Goal: Task Accomplishment & Management: Manage account settings

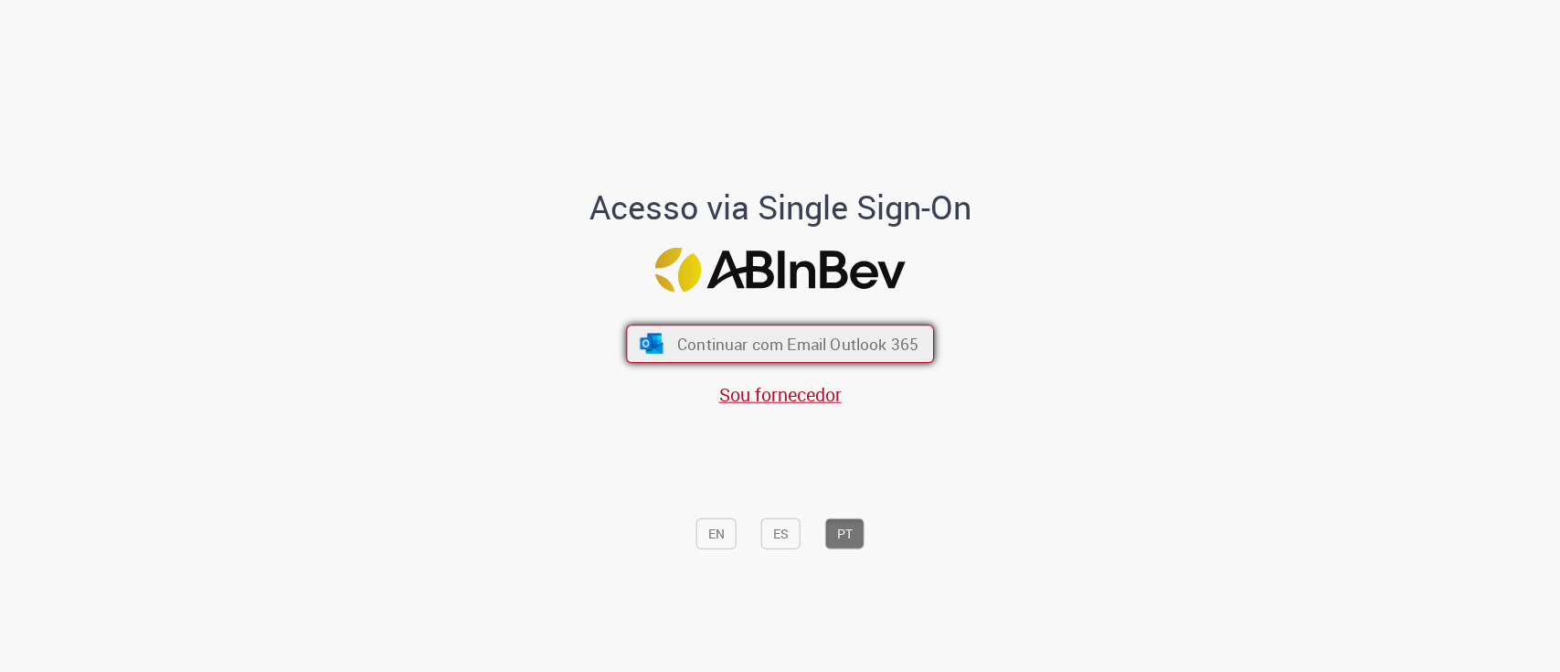
click at [828, 328] on button "Continuar com Email Outlook 365" at bounding box center [780, 344] width 308 height 38
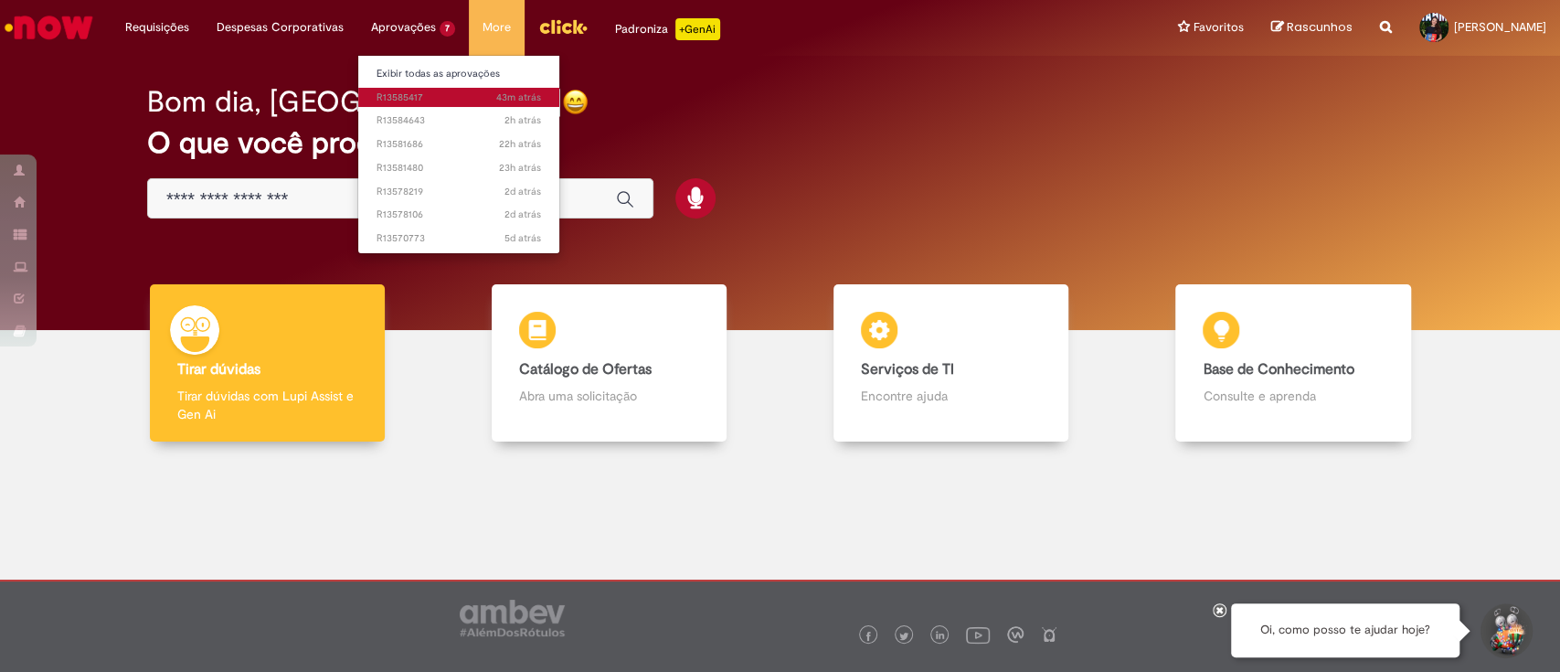
click at [448, 104] on span "43m atrás 43 minutos atrás R13585417" at bounding box center [459, 97] width 165 height 15
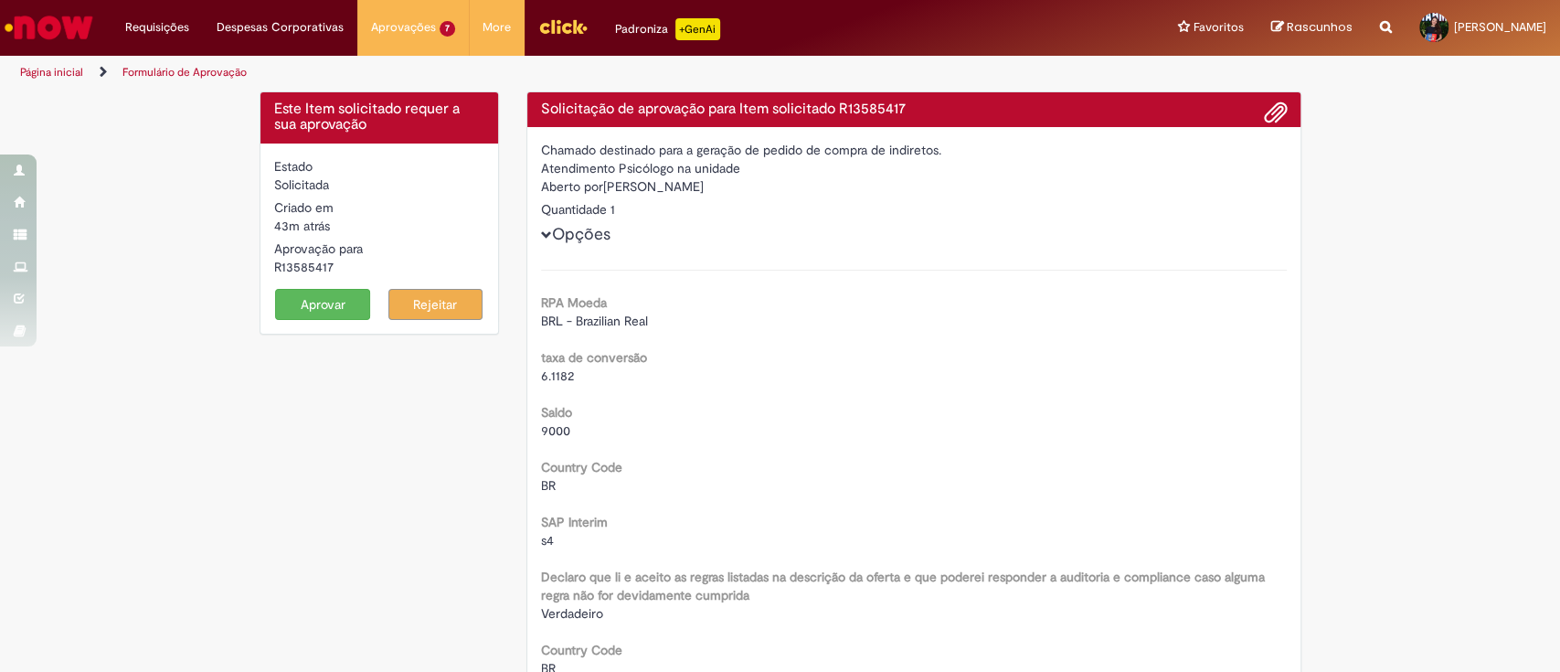
click at [322, 314] on button "Aprovar" at bounding box center [322, 304] width 95 height 31
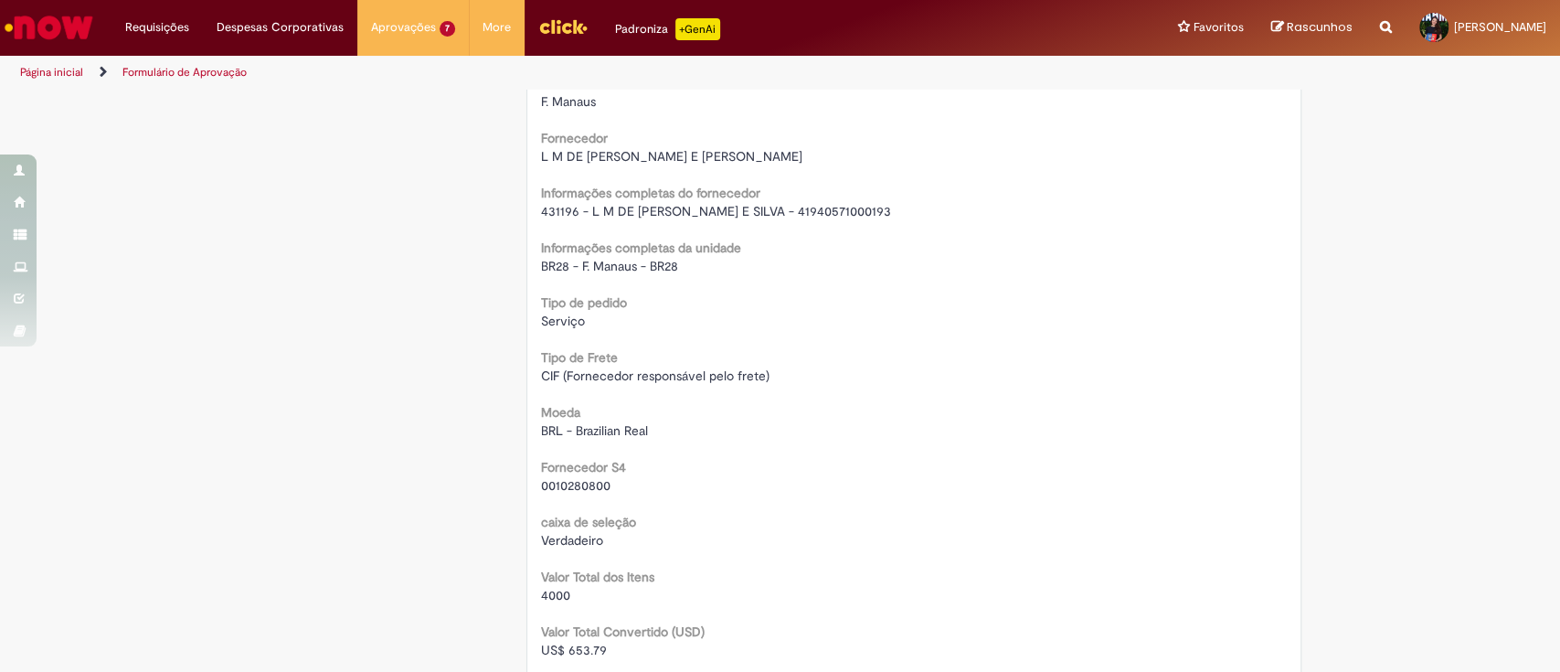
scroll to position [1828, 0]
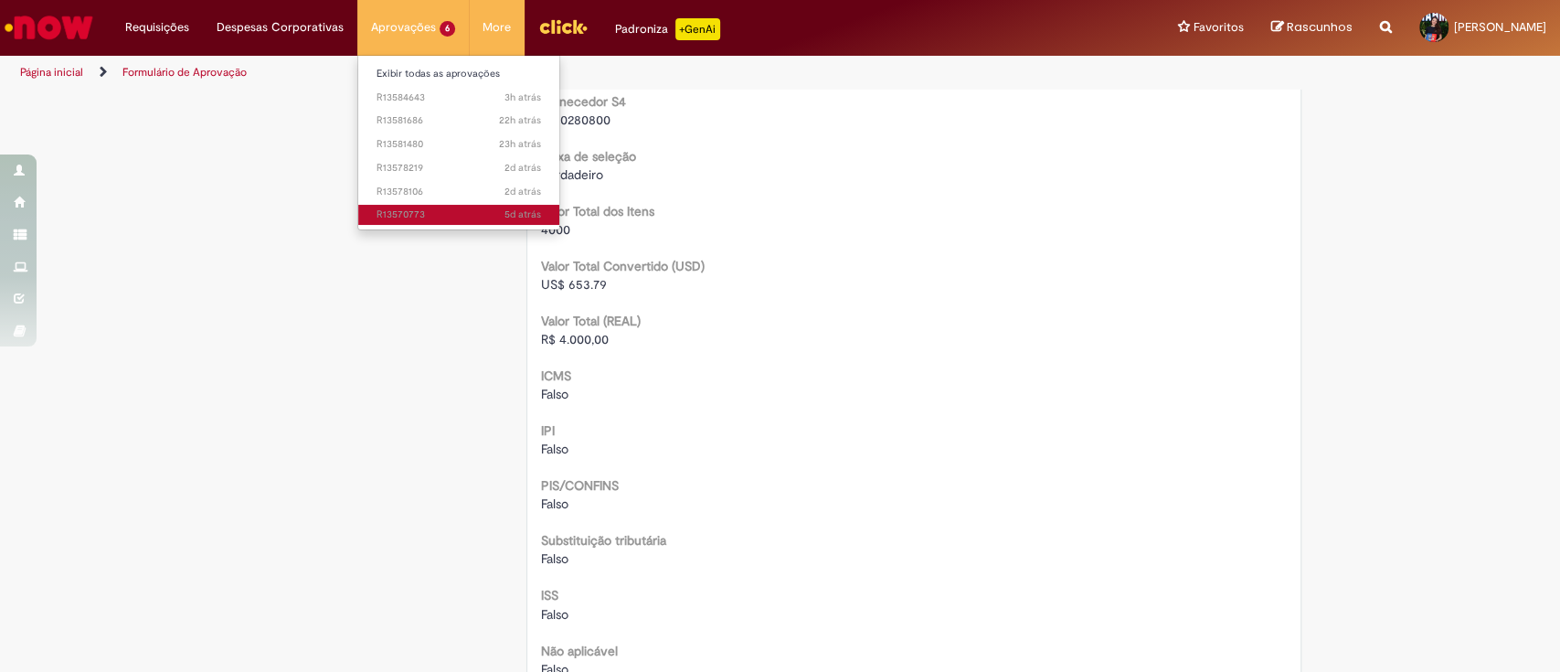
click at [424, 211] on span "5d atrás 5 dias atrás R13570773" at bounding box center [459, 215] width 165 height 15
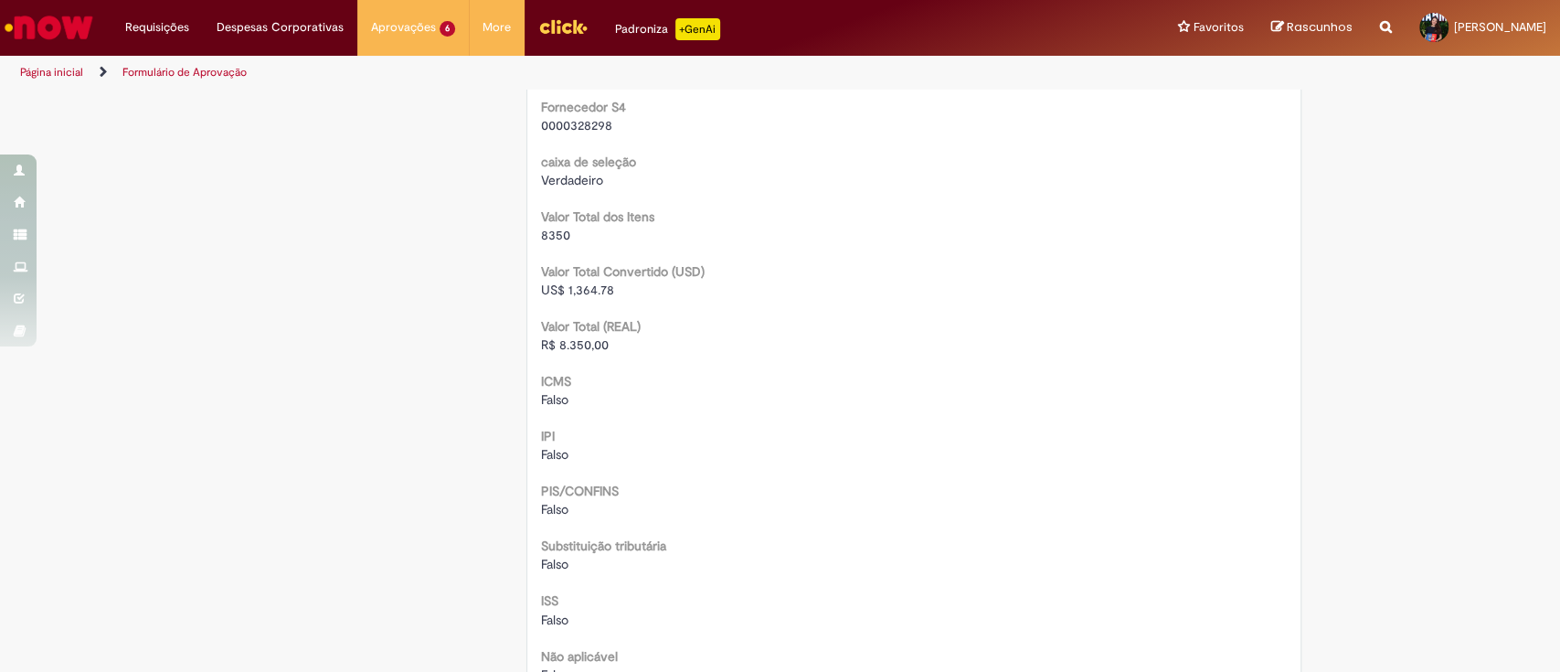
scroll to position [2071, 0]
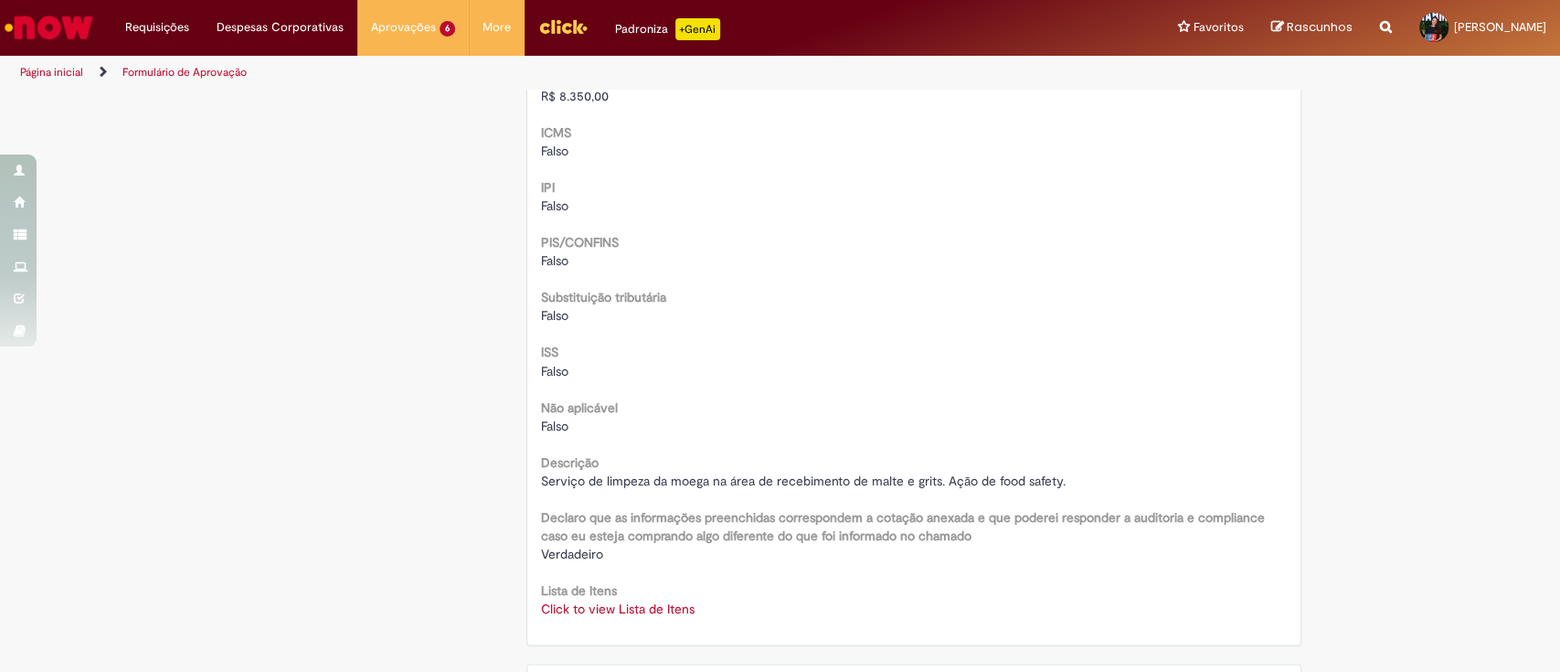
click at [629, 611] on link "Click to view Lista de Itens" at bounding box center [618, 608] width 154 height 16
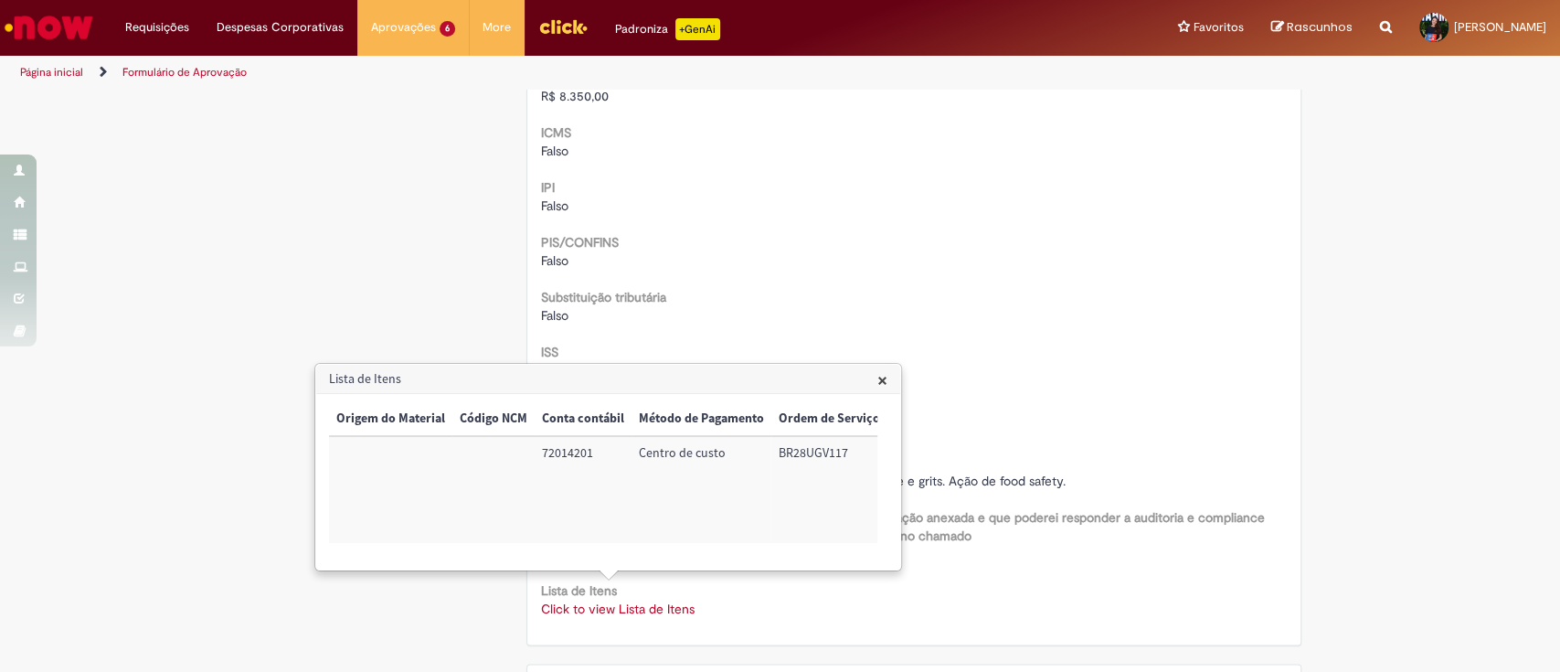
scroll to position [0, 724]
click at [580, 452] on td "72014201" at bounding box center [601, 489] width 97 height 107
copy td "72014201"
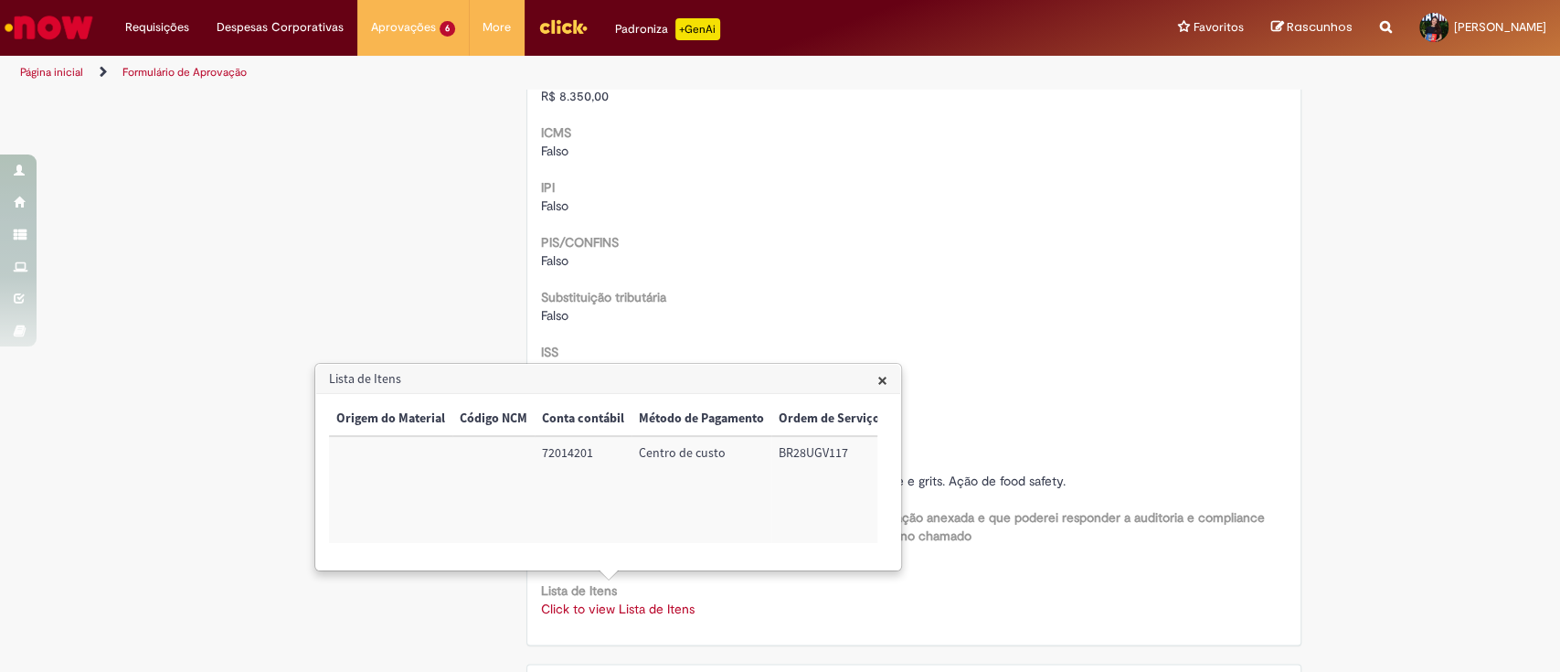
drag, startPoint x: 793, startPoint y: 437, endPoint x: 794, endPoint y: 447, distance: 10.1
click at [794, 447] on td "BR28UGV117" at bounding box center [830, 489] width 116 height 107
click at [795, 448] on td "BR28UGV117" at bounding box center [830, 489] width 116 height 107
copy td "BR28UGV117"
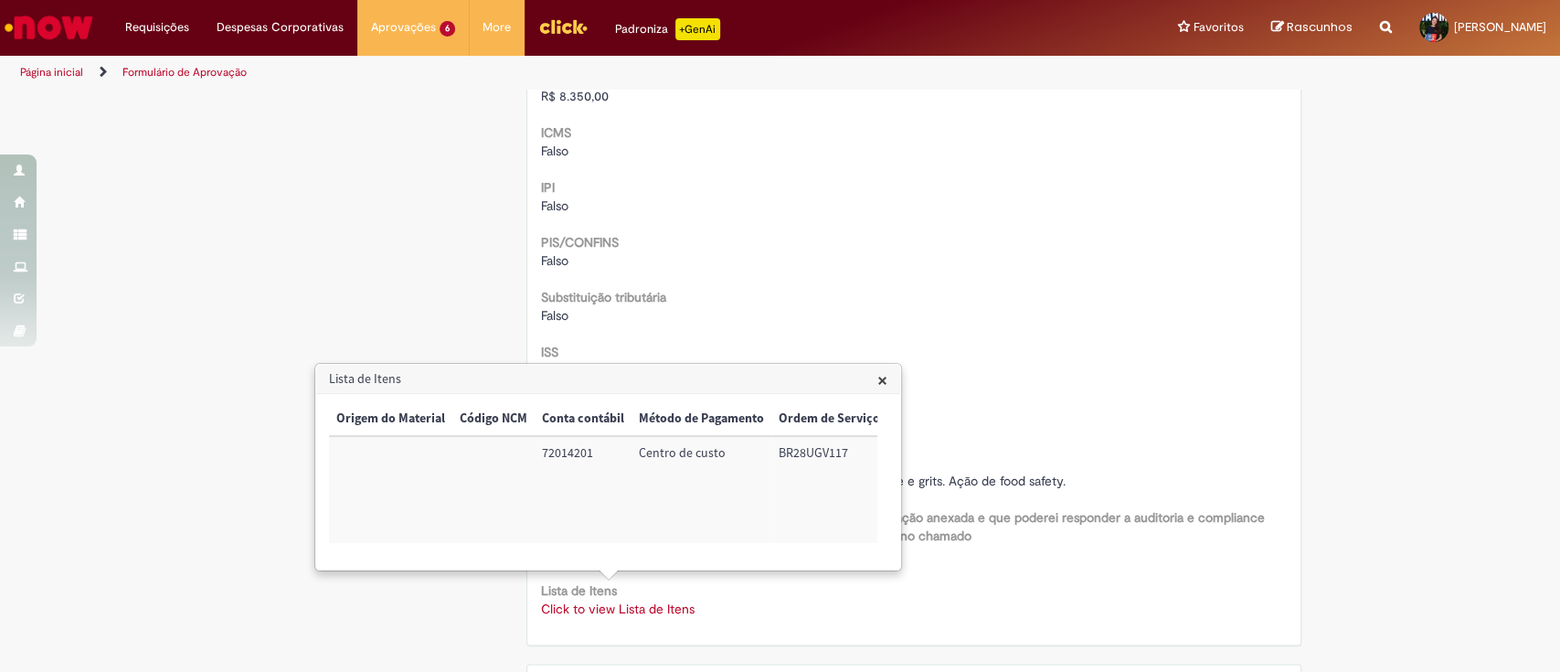
click at [993, 346] on div "ISS [GEOGRAPHIC_DATA]" at bounding box center [914, 358] width 746 height 41
click at [875, 384] on h3 "Lista de Itens" at bounding box center [608, 379] width 584 height 29
click at [882, 372] on span "×" at bounding box center [883, 379] width 10 height 25
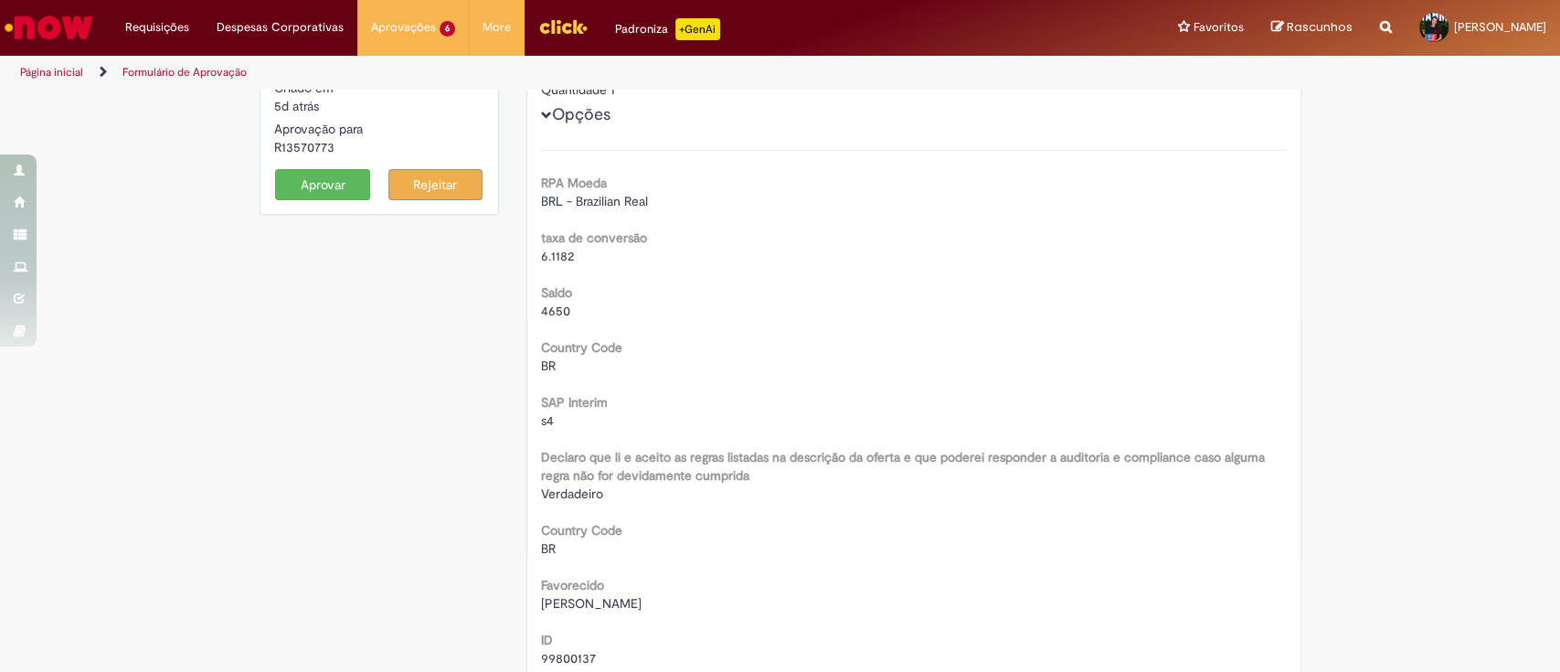
scroll to position [0, 0]
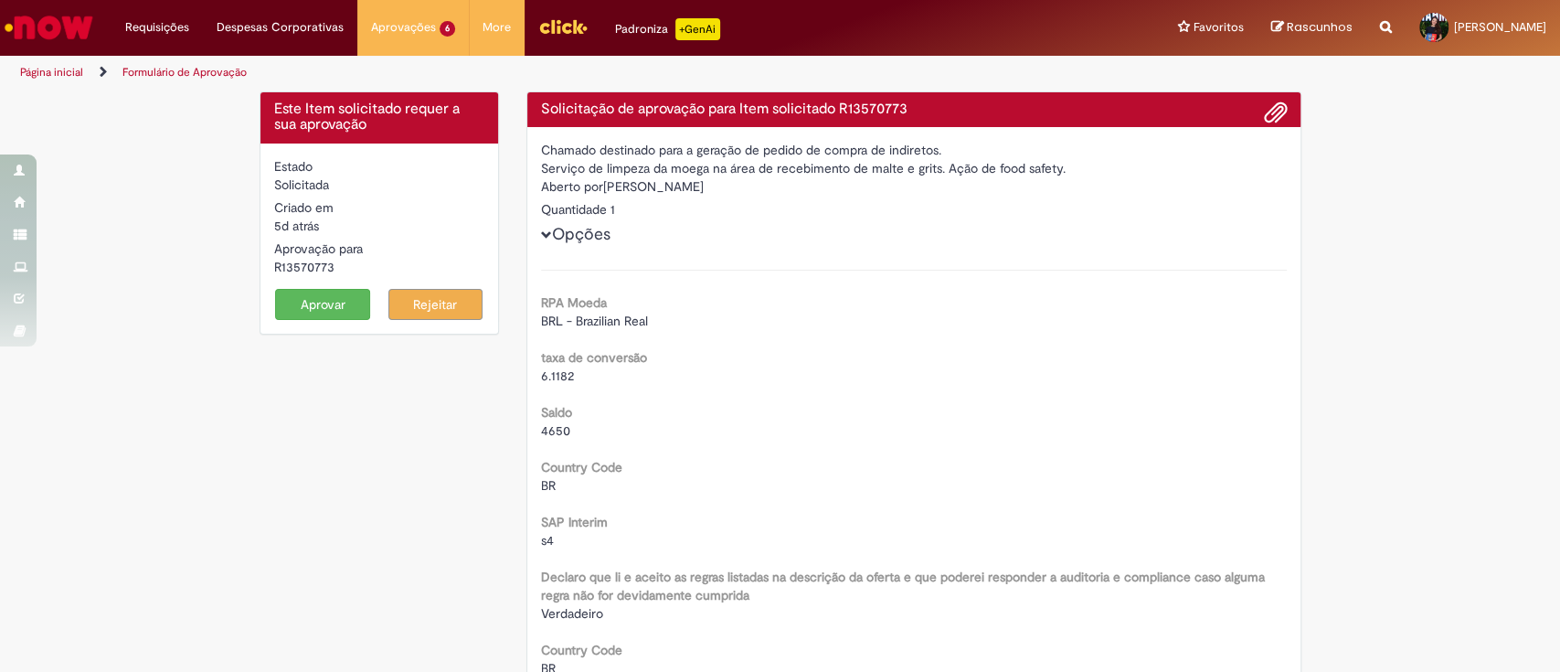
click at [299, 302] on button "Aprovar" at bounding box center [322, 304] width 95 height 31
